Goal: Transaction & Acquisition: Purchase product/service

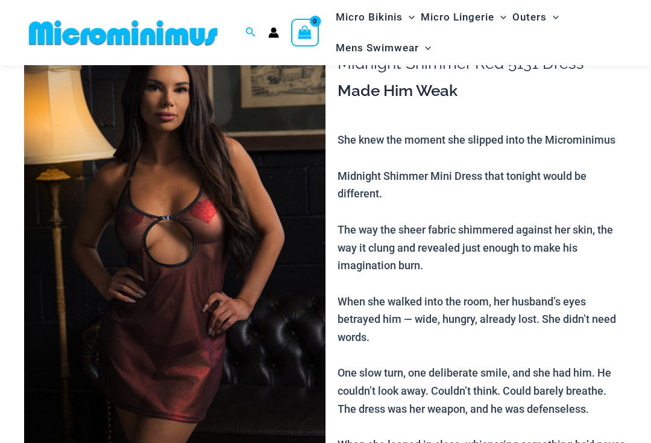
scroll to position [84, 0]
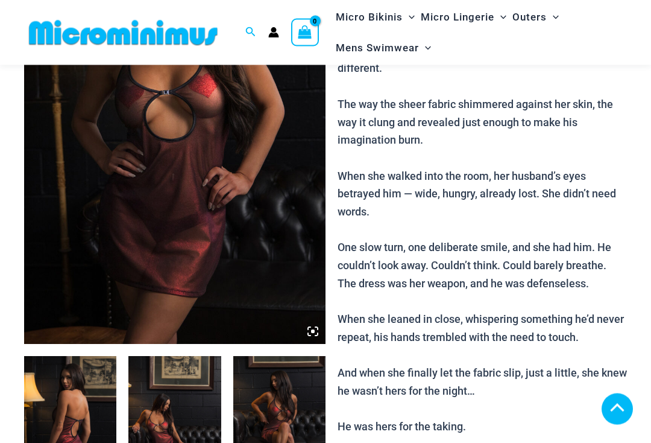
scroll to position [209, 0]
click at [315, 332] on icon at bounding box center [312, 331] width 11 height 11
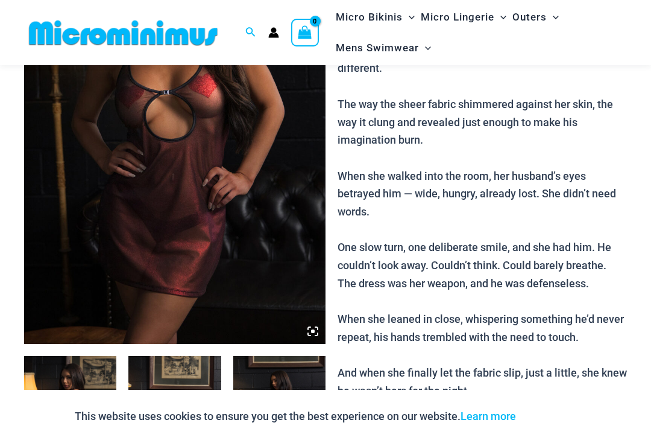
click at [320, 330] on img at bounding box center [174, 117] width 301 height 452
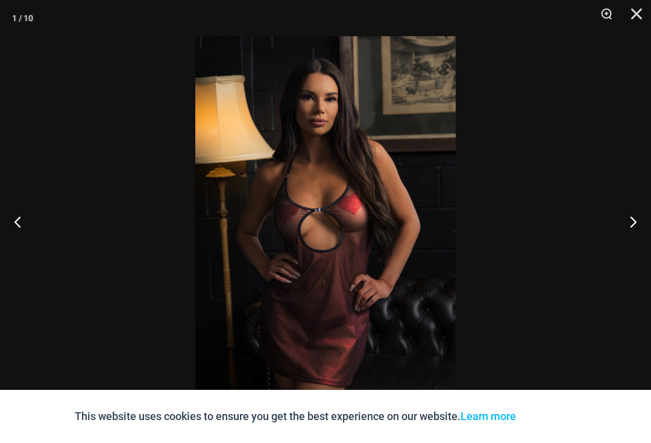
click at [633, 228] on button "Next" at bounding box center [628, 221] width 45 height 60
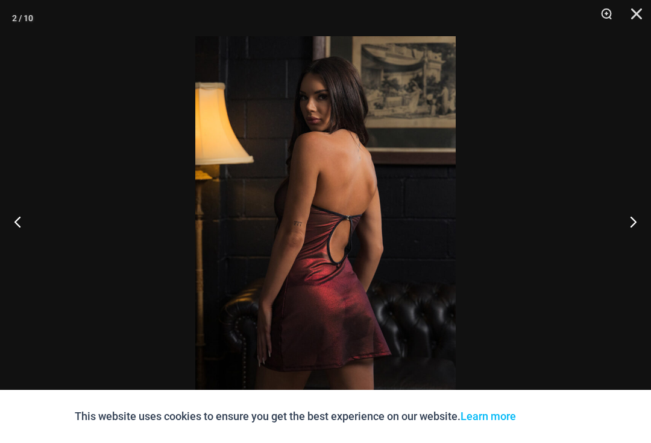
click at [635, 225] on button "Next" at bounding box center [628, 221] width 45 height 60
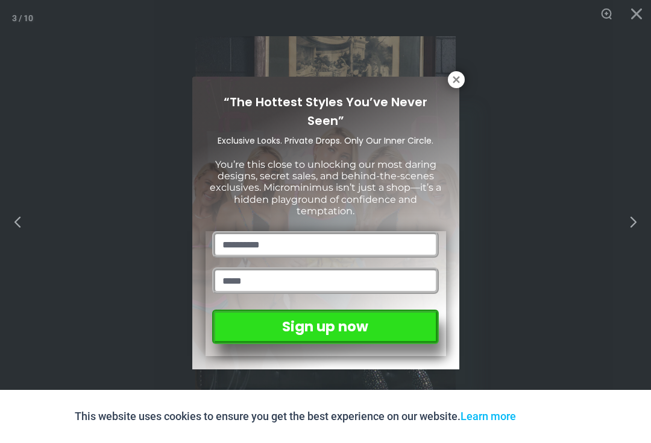
click at [458, 75] on icon at bounding box center [456, 79] width 11 height 11
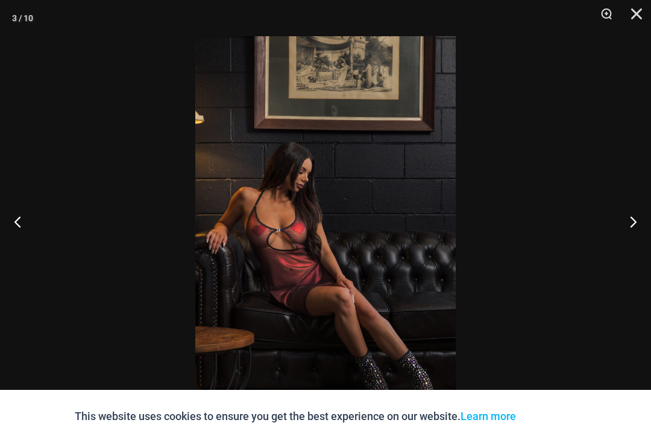
click at [635, 227] on button "Next" at bounding box center [628, 221] width 45 height 60
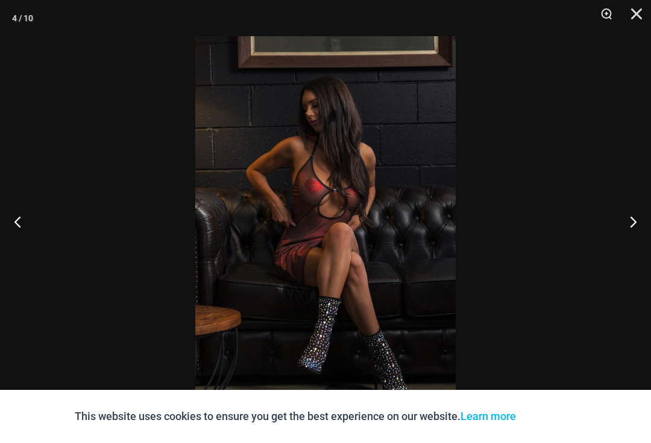
click at [628, 228] on button "Next" at bounding box center [628, 221] width 45 height 60
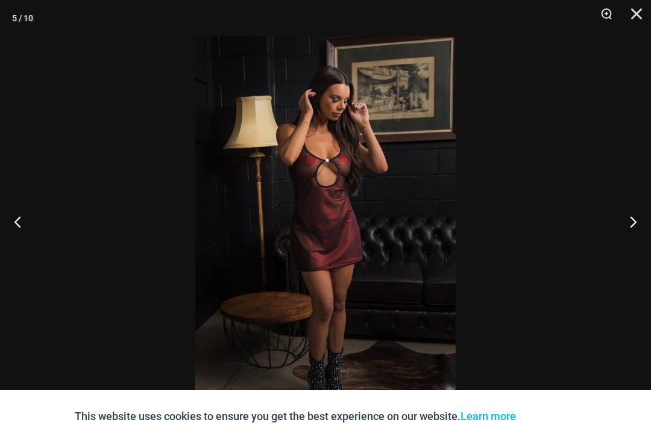
click at [631, 227] on button "Next" at bounding box center [628, 221] width 45 height 60
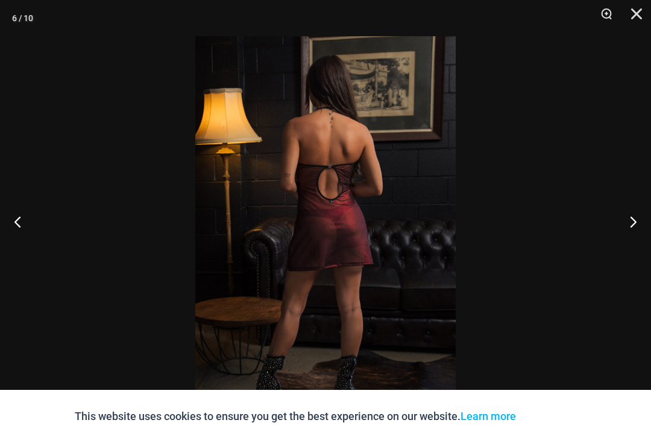
click at [628, 233] on button "Next" at bounding box center [628, 221] width 45 height 60
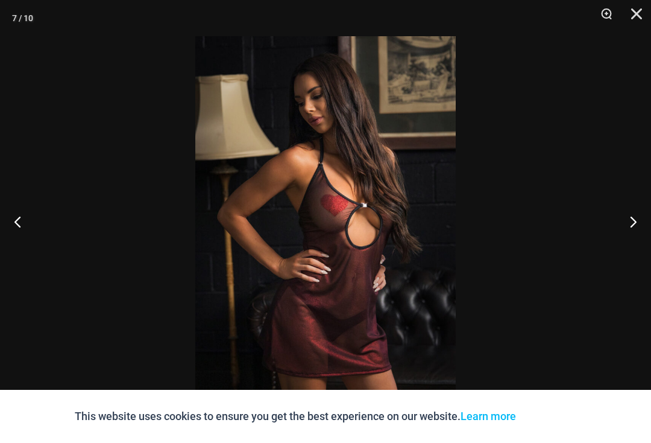
click at [628, 233] on button "Next" at bounding box center [628, 221] width 45 height 60
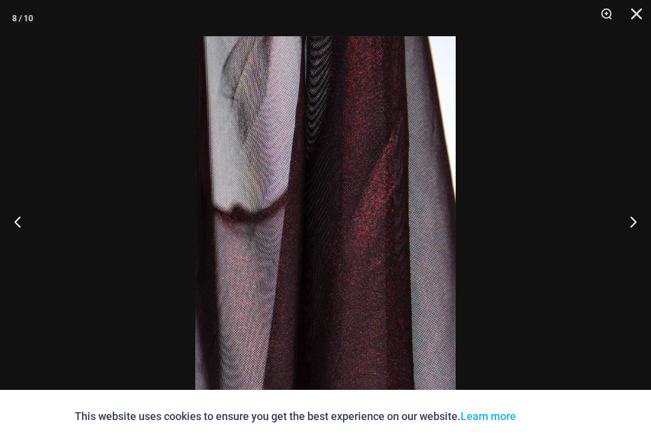
click at [631, 232] on button "Next" at bounding box center [628, 221] width 45 height 60
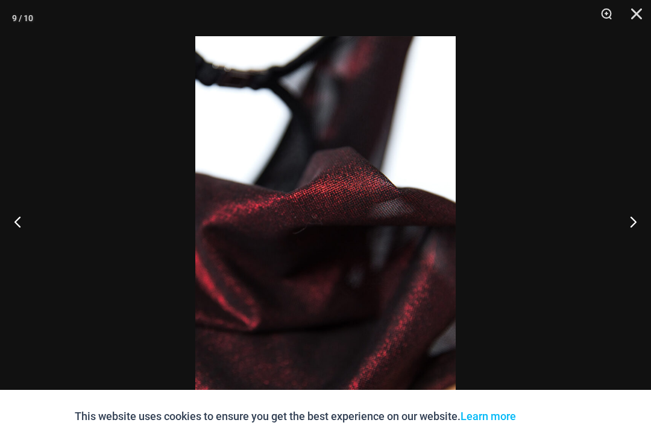
click at [631, 232] on button "Next" at bounding box center [628, 221] width 45 height 60
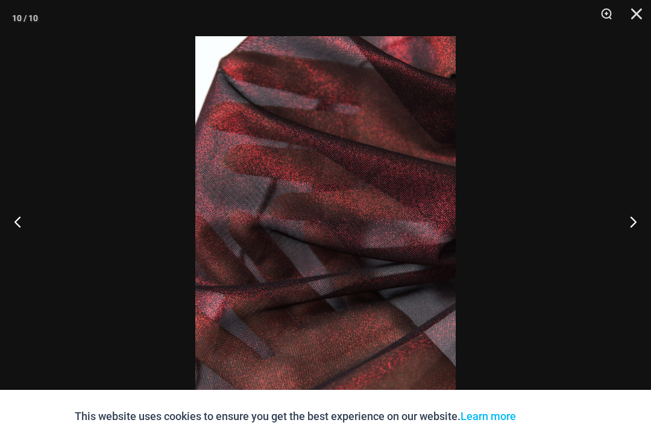
click at [633, 229] on button "Next" at bounding box center [628, 221] width 45 height 60
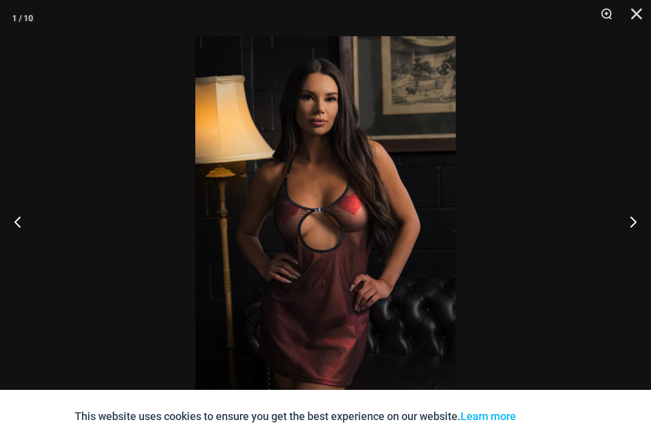
click at [632, 230] on button "Next" at bounding box center [628, 221] width 45 height 60
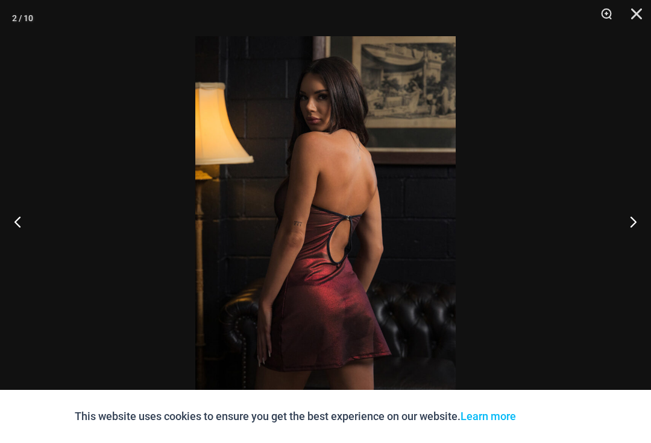
click at [633, 230] on button "Next" at bounding box center [628, 221] width 45 height 60
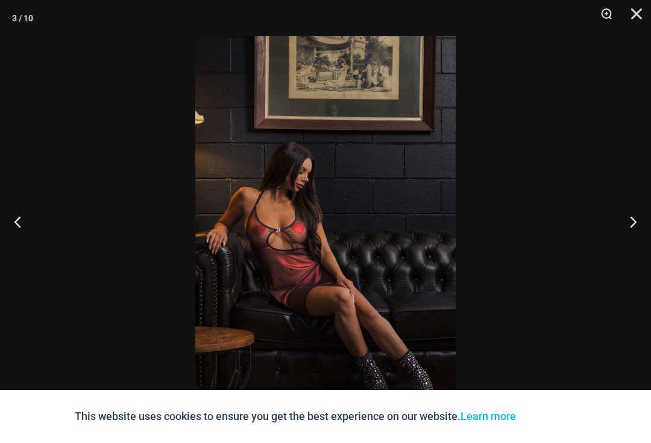
click at [635, 13] on button "Close" at bounding box center [632, 18] width 30 height 36
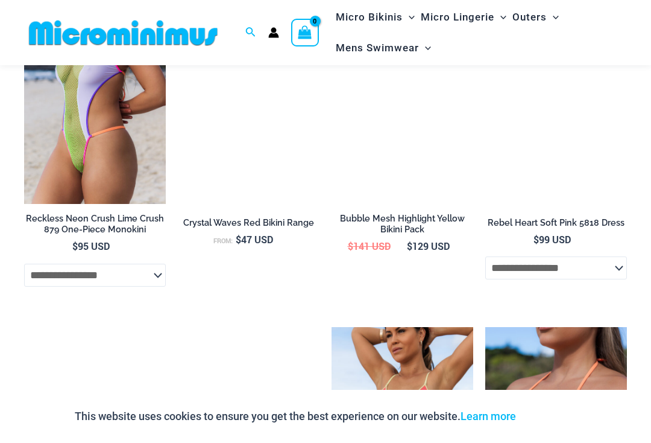
scroll to position [2094, 0]
